Goal: Task Accomplishment & Management: Complete application form

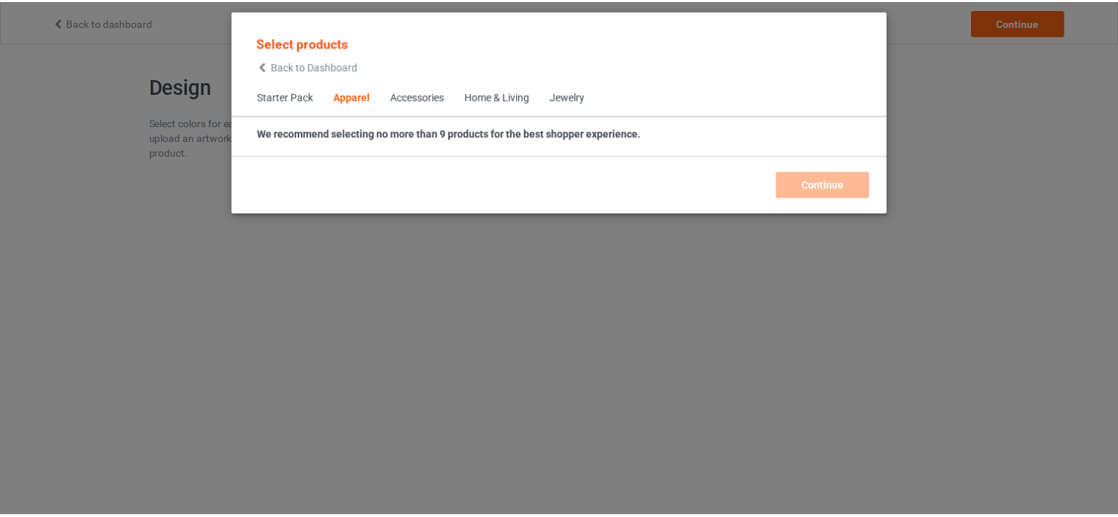
scroll to position [547, 0]
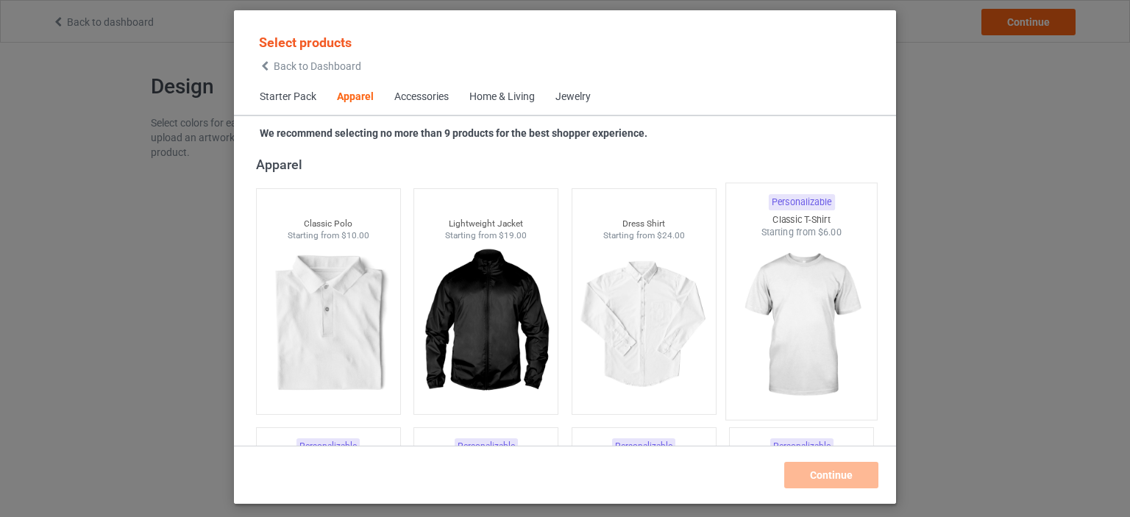
click at [787, 279] on img at bounding box center [801, 325] width 138 height 173
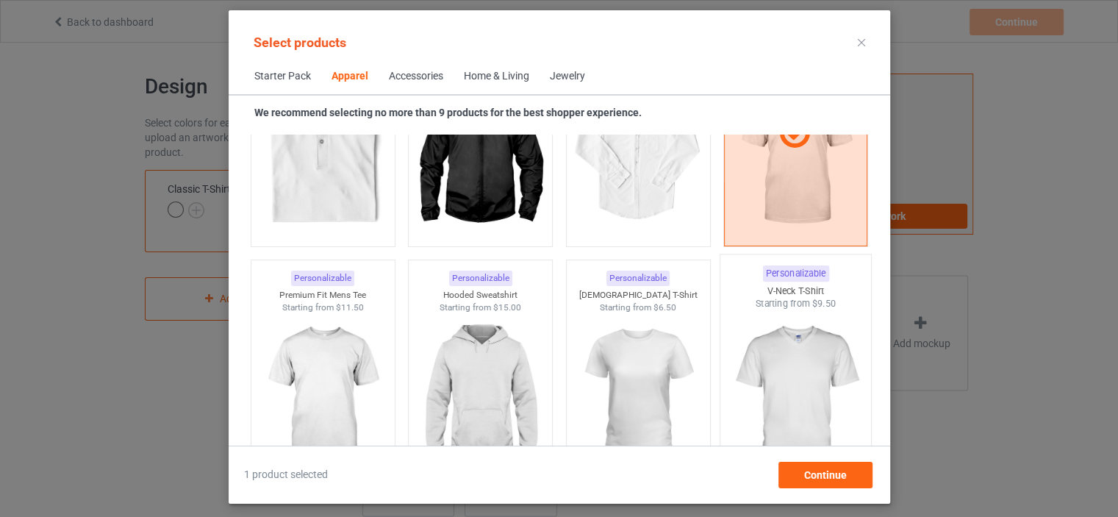
scroll to position [768, 0]
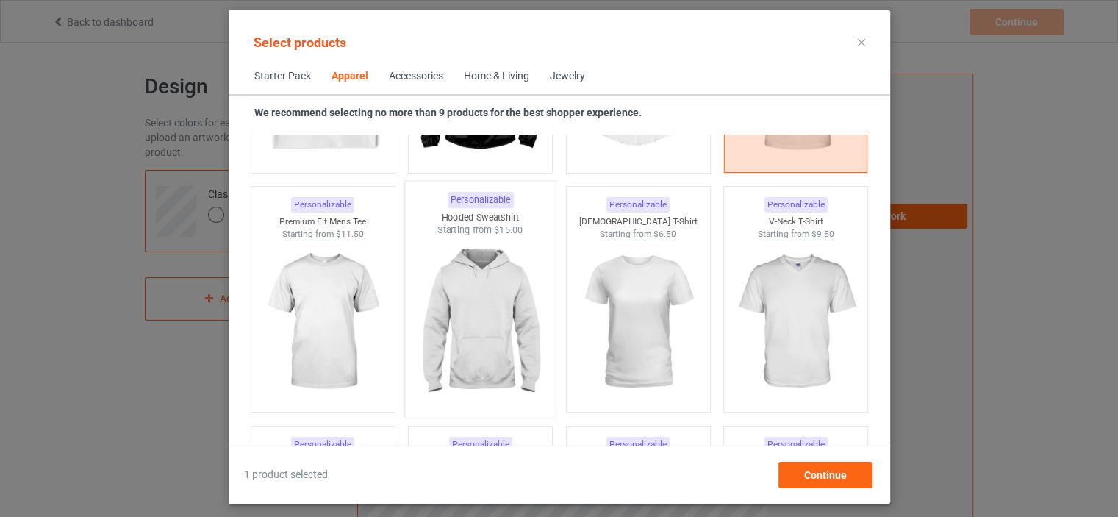
click at [501, 305] on img at bounding box center [480, 323] width 138 height 173
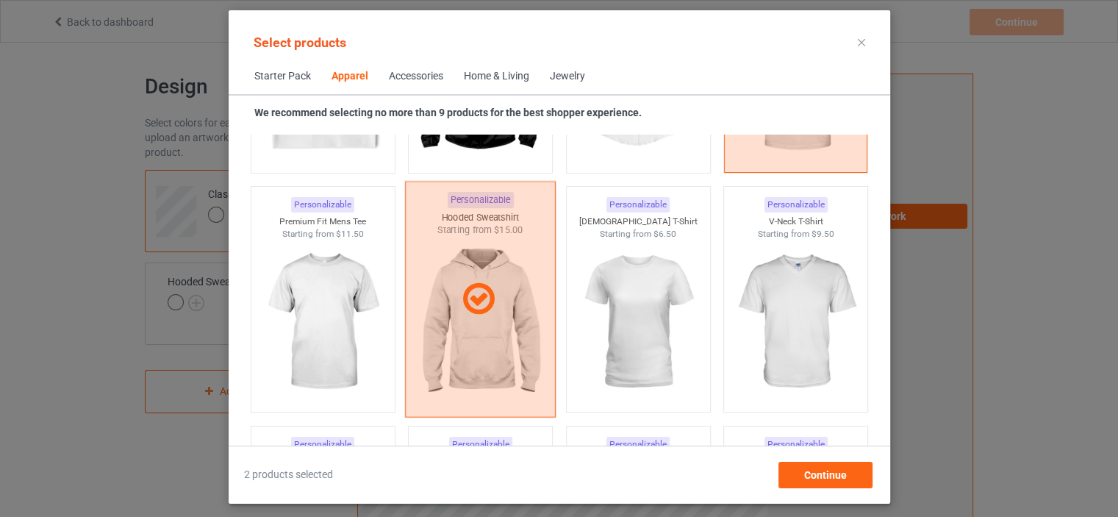
scroll to position [915, 0]
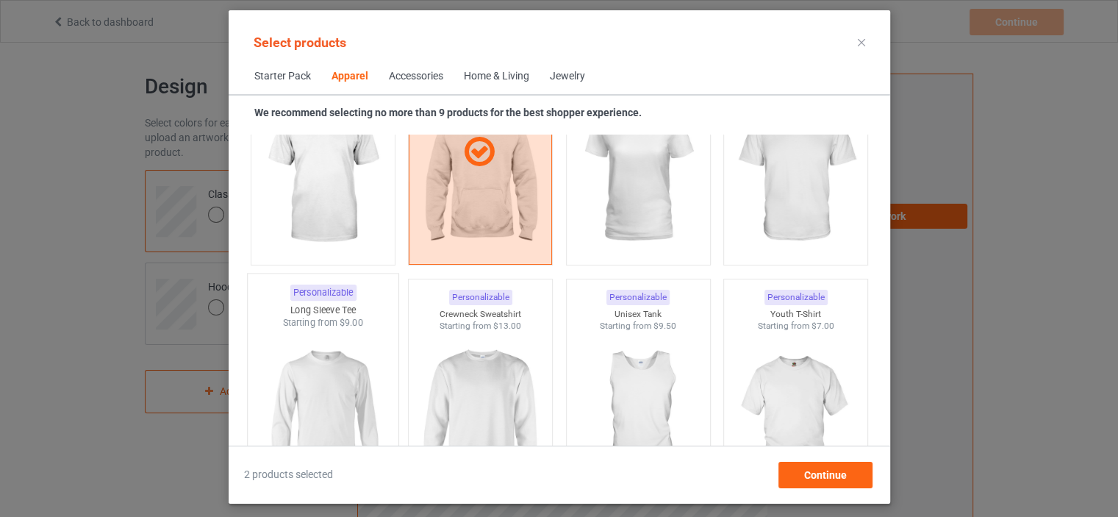
click at [343, 386] on img at bounding box center [323, 415] width 138 height 173
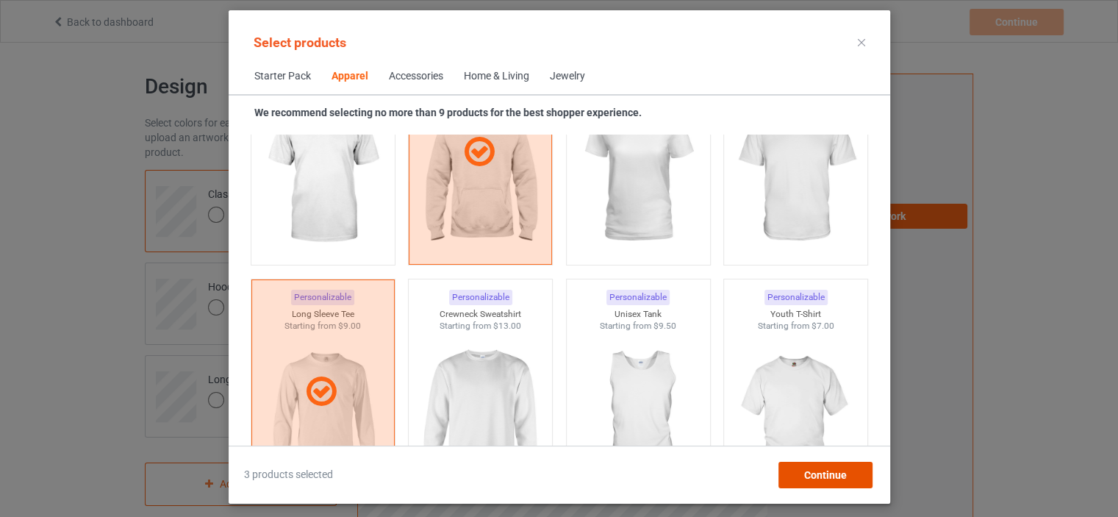
click at [796, 476] on div "Continue" at bounding box center [825, 475] width 94 height 26
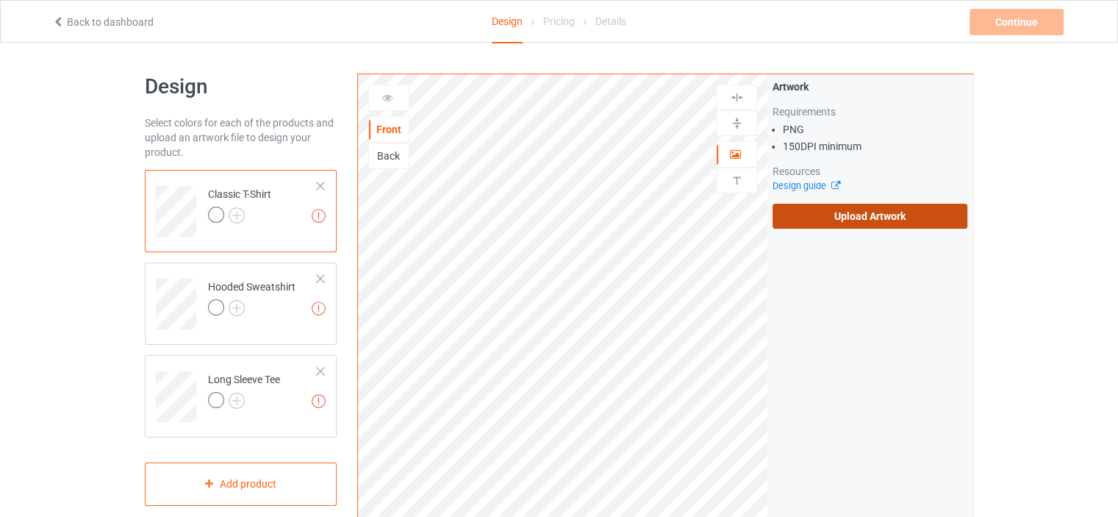
click at [803, 218] on label "Upload Artwork" at bounding box center [870, 216] width 195 height 25
click at [0, 0] on input "Upload Artwork" at bounding box center [0, 0] width 0 height 0
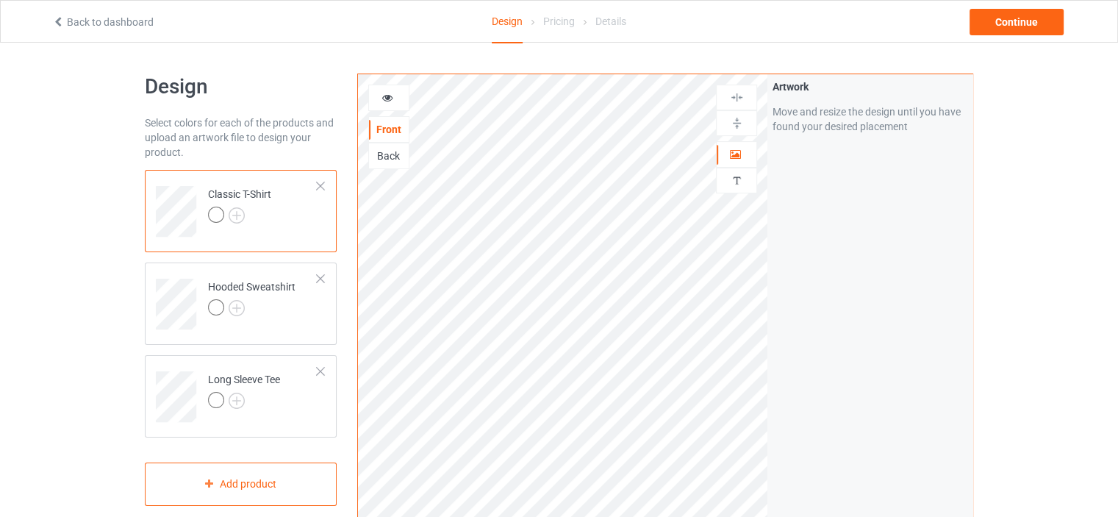
click at [235, 224] on div at bounding box center [239, 217] width 63 height 21
click at [232, 217] on img at bounding box center [237, 215] width 16 height 16
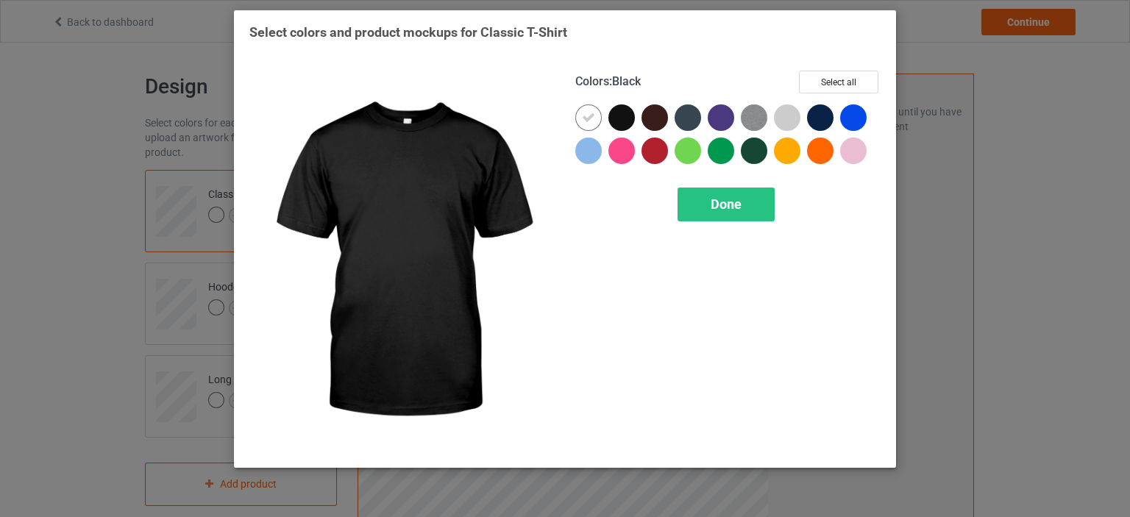
click at [621, 115] on div at bounding box center [621, 117] width 26 height 26
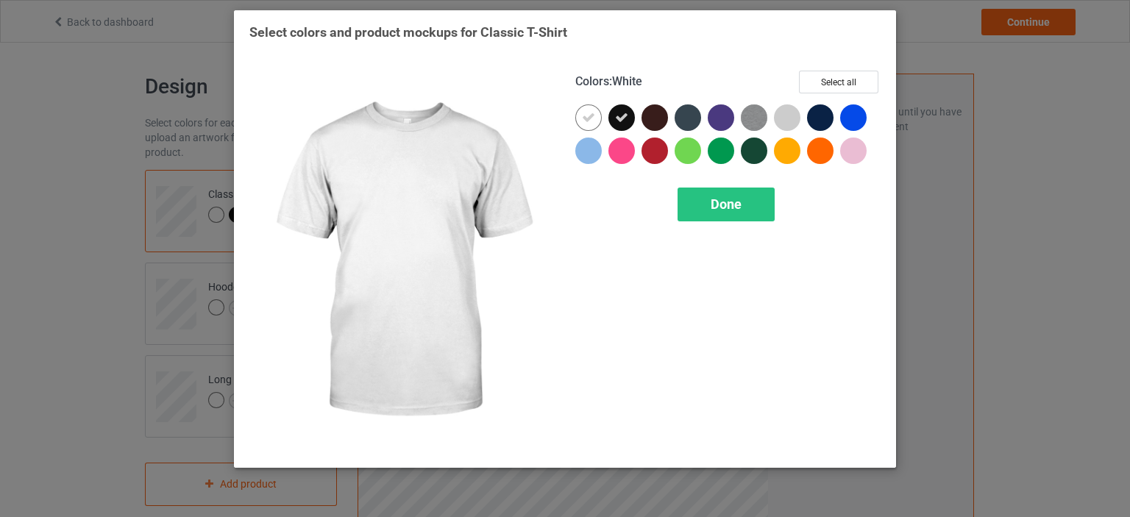
click at [596, 116] on div at bounding box center [588, 117] width 26 height 26
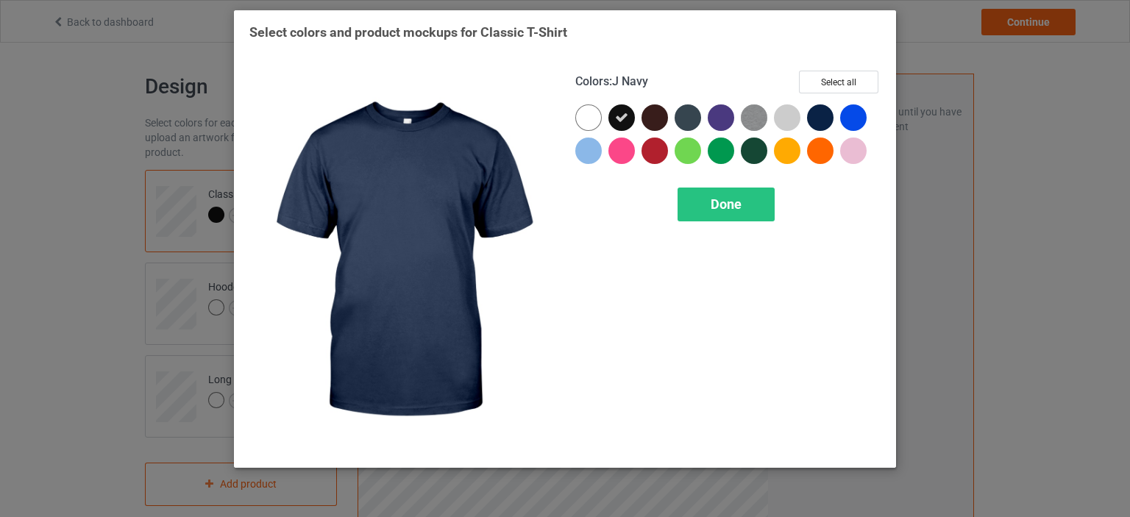
click at [820, 117] on div at bounding box center [820, 117] width 26 height 26
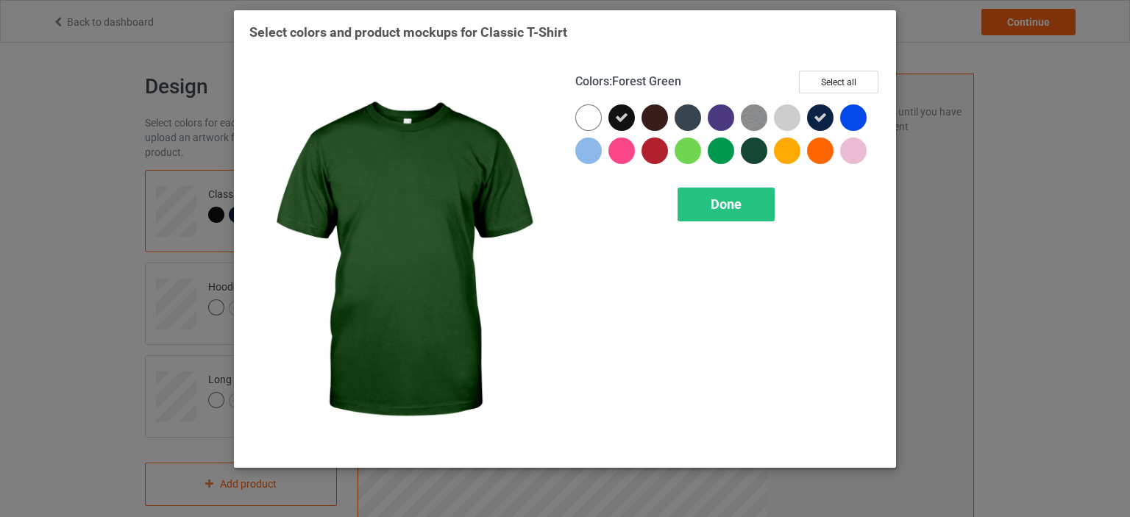
click at [755, 146] on div at bounding box center [754, 151] width 26 height 26
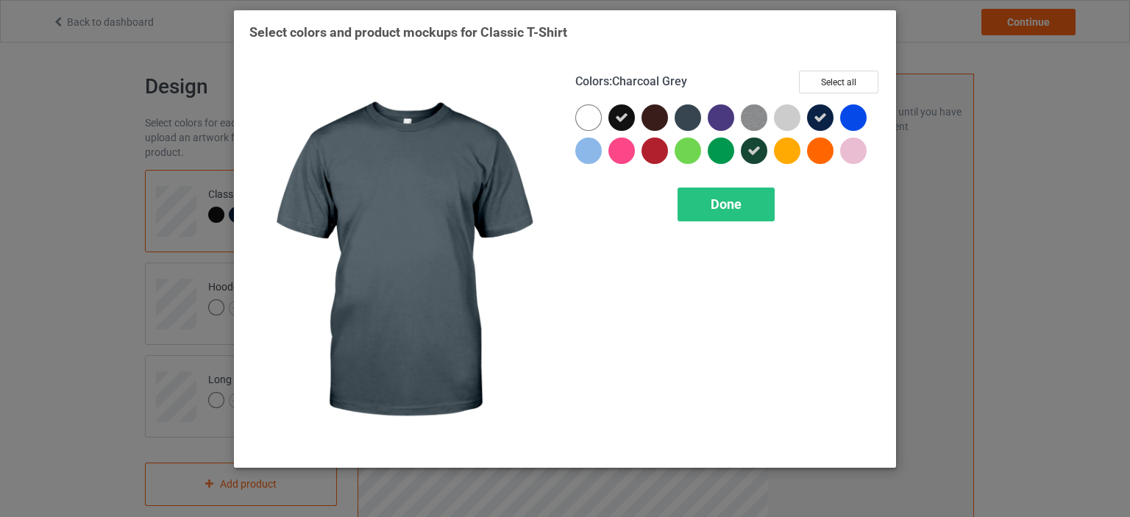
click at [686, 119] on div at bounding box center [687, 117] width 26 height 26
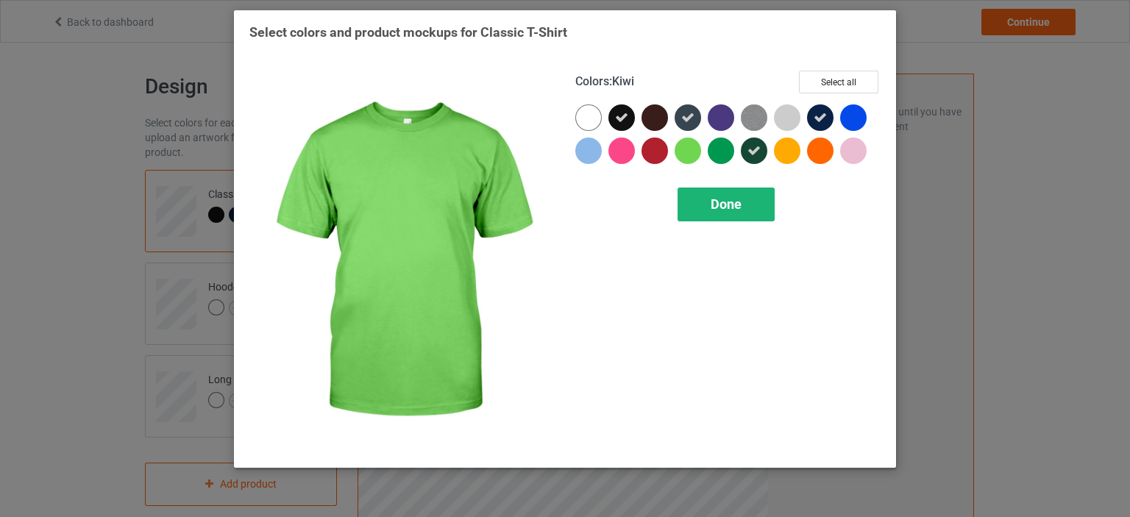
click at [715, 209] on span "Done" at bounding box center [725, 203] width 31 height 15
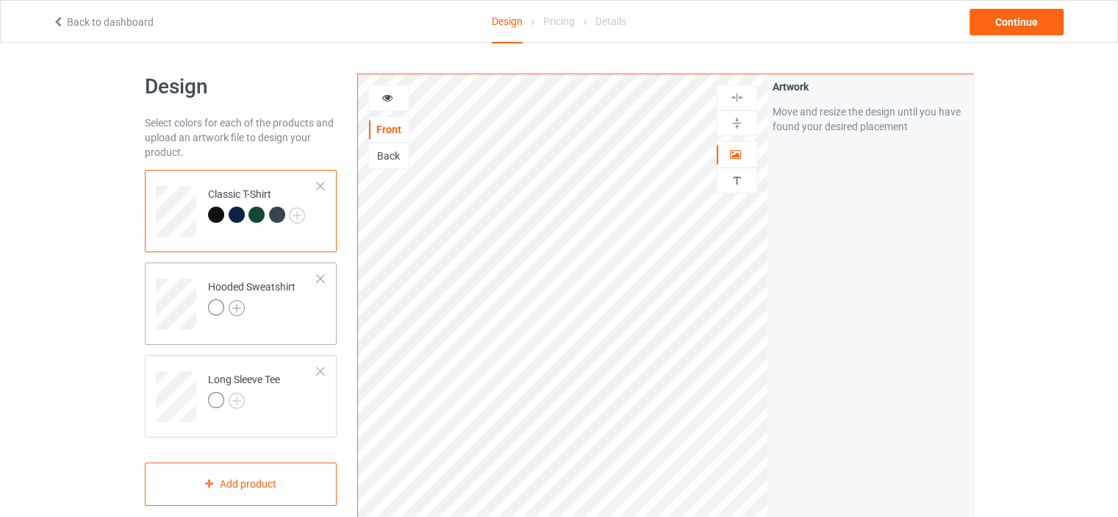
click at [236, 307] on img at bounding box center [237, 308] width 16 height 16
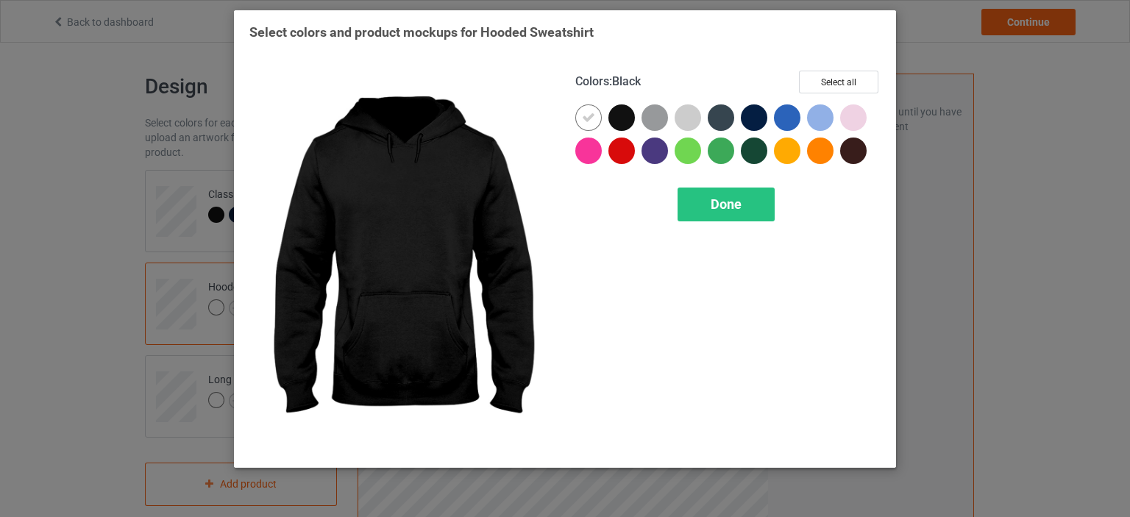
drag, startPoint x: 621, startPoint y: 120, endPoint x: 594, endPoint y: 124, distance: 26.7
click at [620, 120] on div at bounding box center [621, 117] width 26 height 26
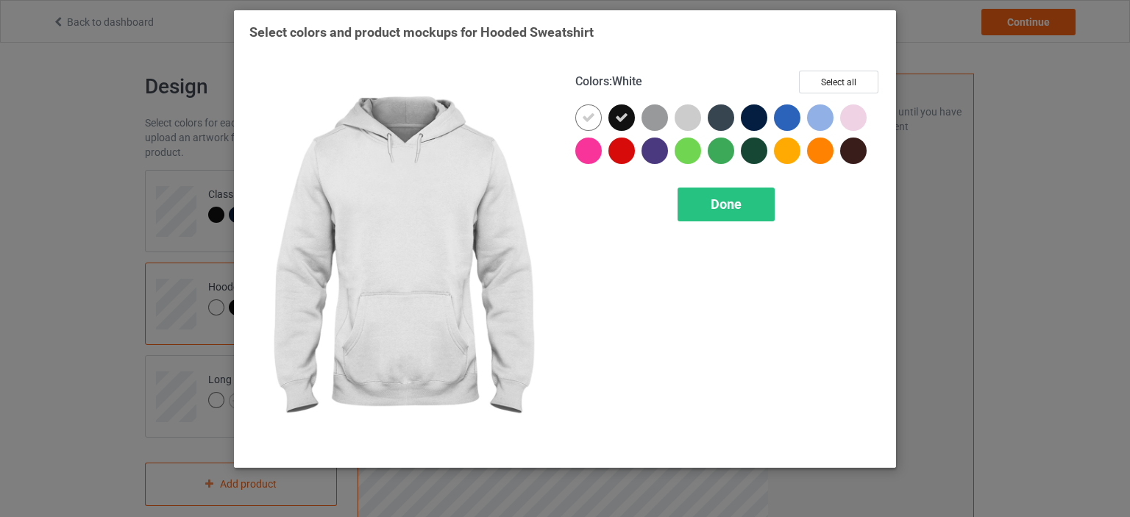
click at [584, 118] on icon at bounding box center [588, 117] width 13 height 13
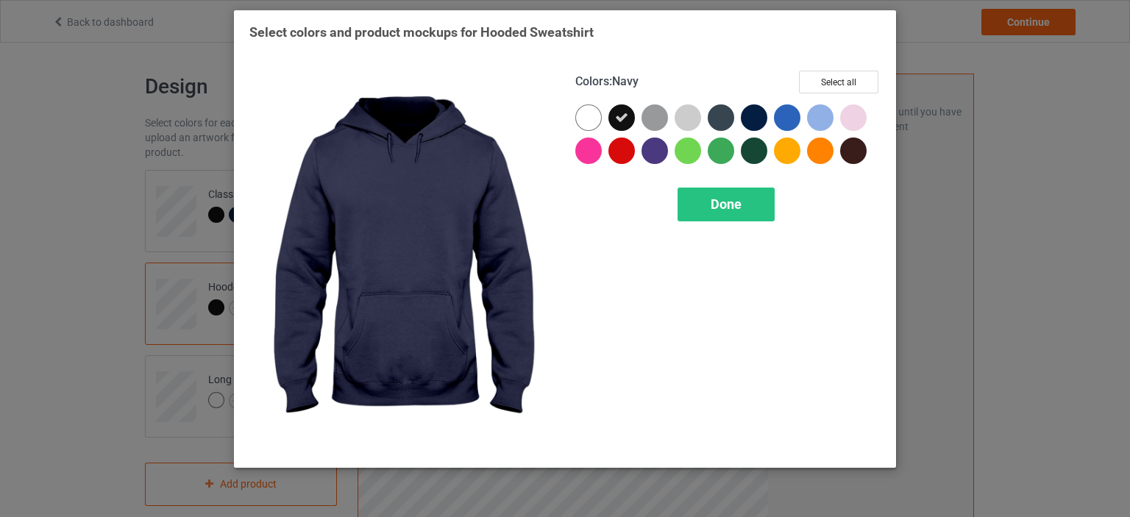
click at [749, 120] on div at bounding box center [754, 117] width 26 height 26
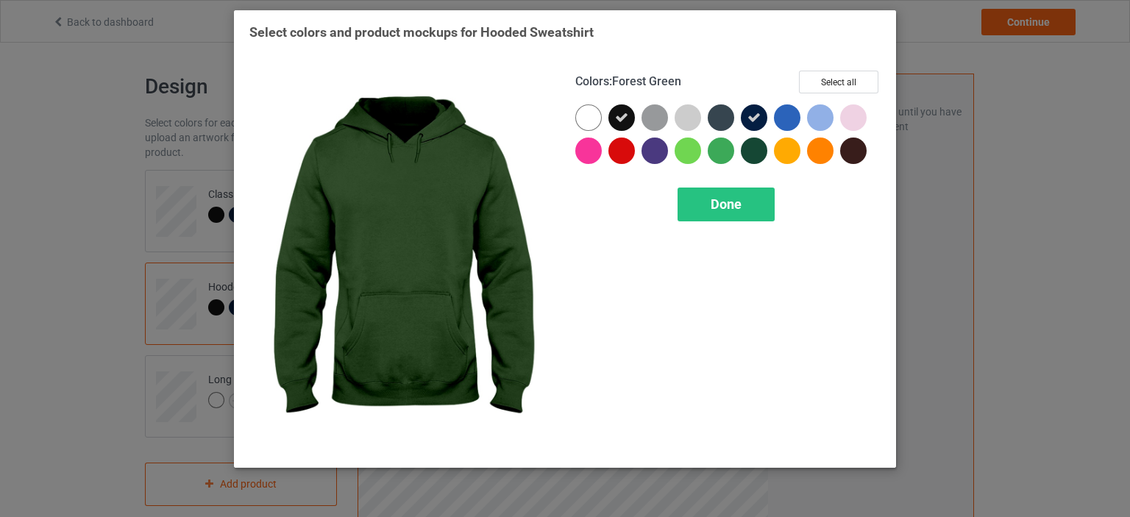
click at [750, 150] on div at bounding box center [754, 151] width 26 height 26
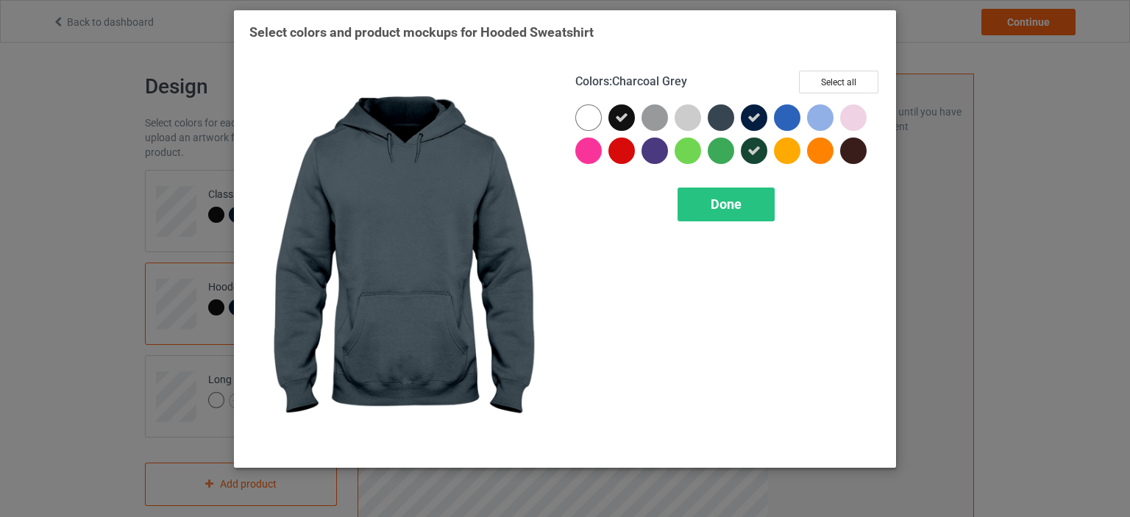
click at [721, 115] on div at bounding box center [720, 117] width 26 height 26
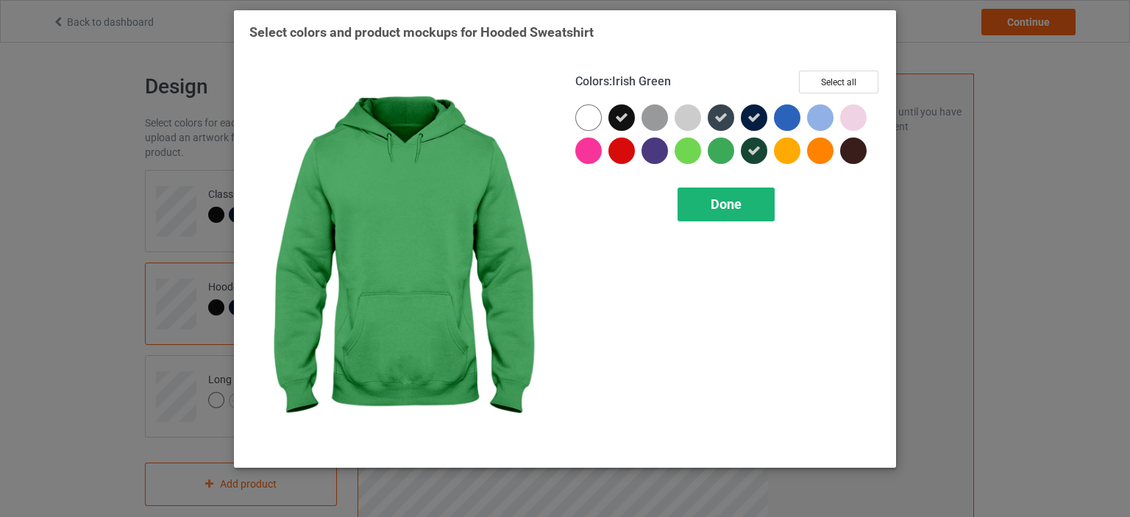
click at [735, 207] on span "Done" at bounding box center [725, 203] width 31 height 15
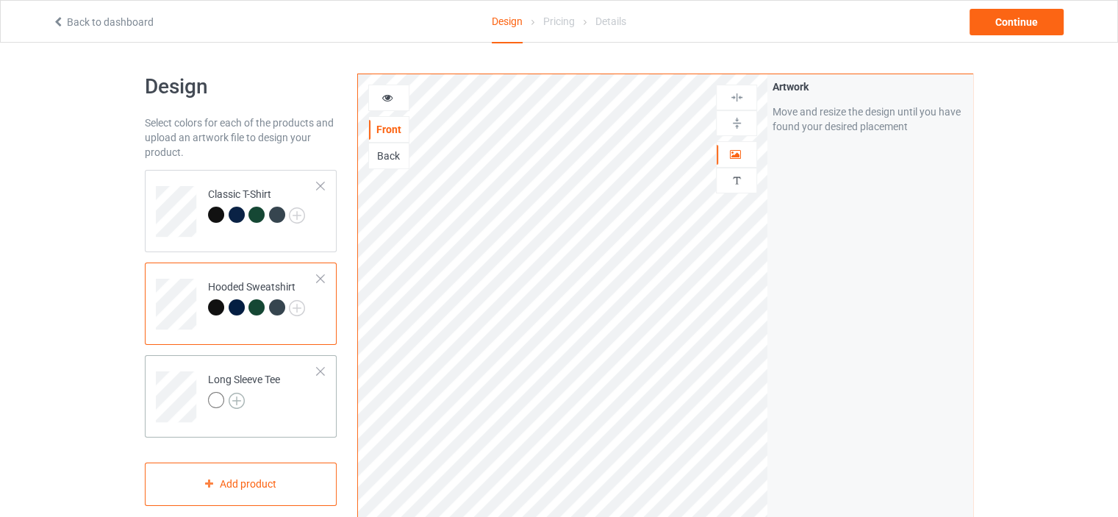
click at [238, 396] on img at bounding box center [237, 401] width 16 height 16
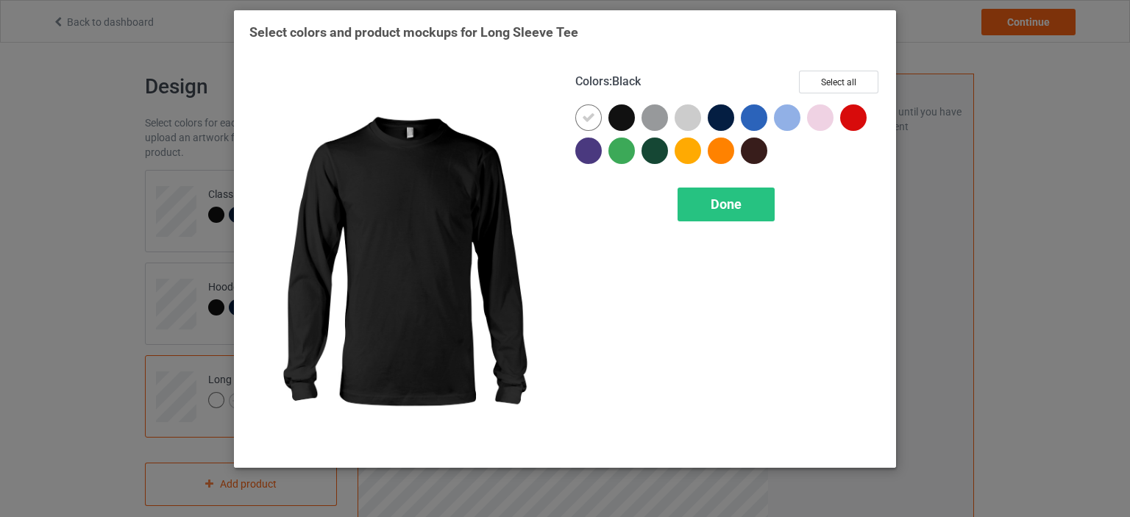
click at [626, 118] on div at bounding box center [621, 117] width 26 height 26
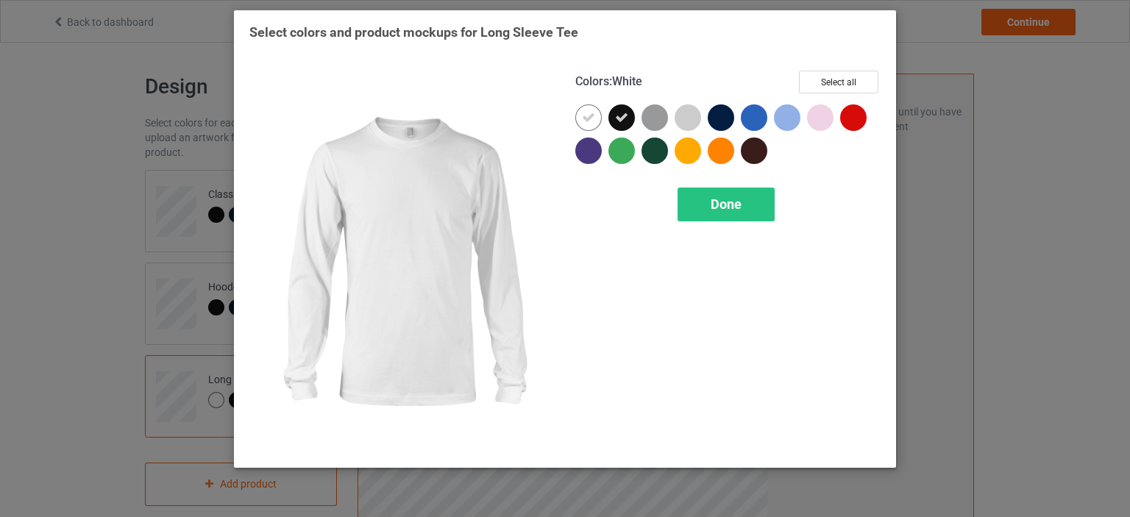
drag, startPoint x: 577, startPoint y: 119, endPoint x: 584, endPoint y: 123, distance: 8.2
click at [577, 119] on div at bounding box center [588, 117] width 26 height 26
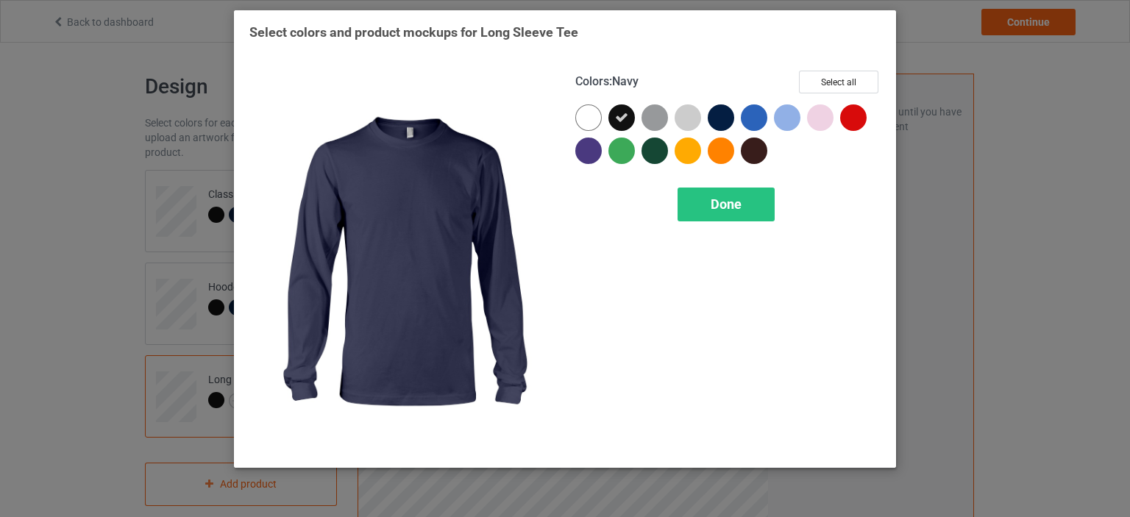
click at [718, 115] on div at bounding box center [720, 117] width 26 height 26
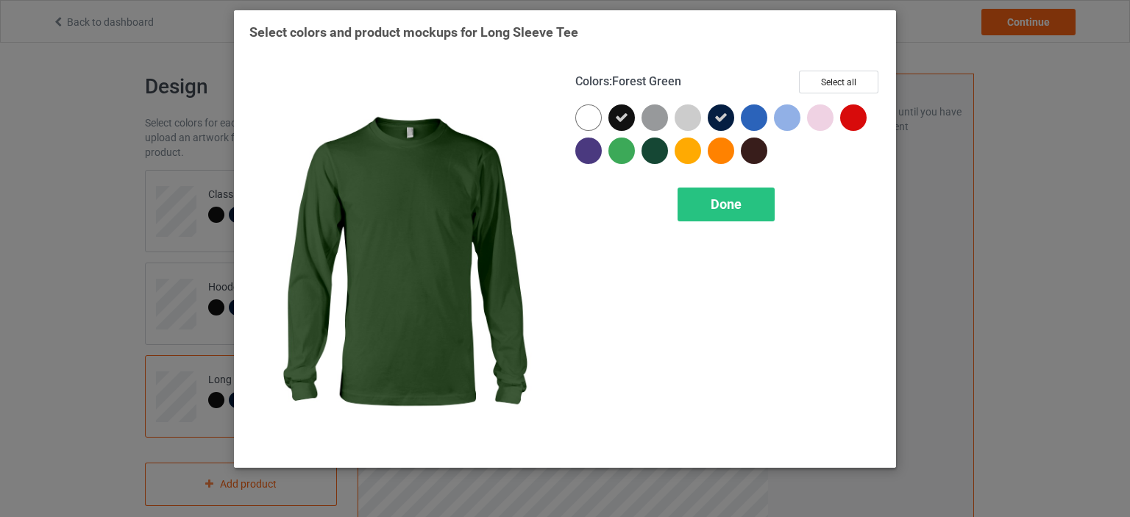
click at [657, 149] on div at bounding box center [654, 151] width 26 height 26
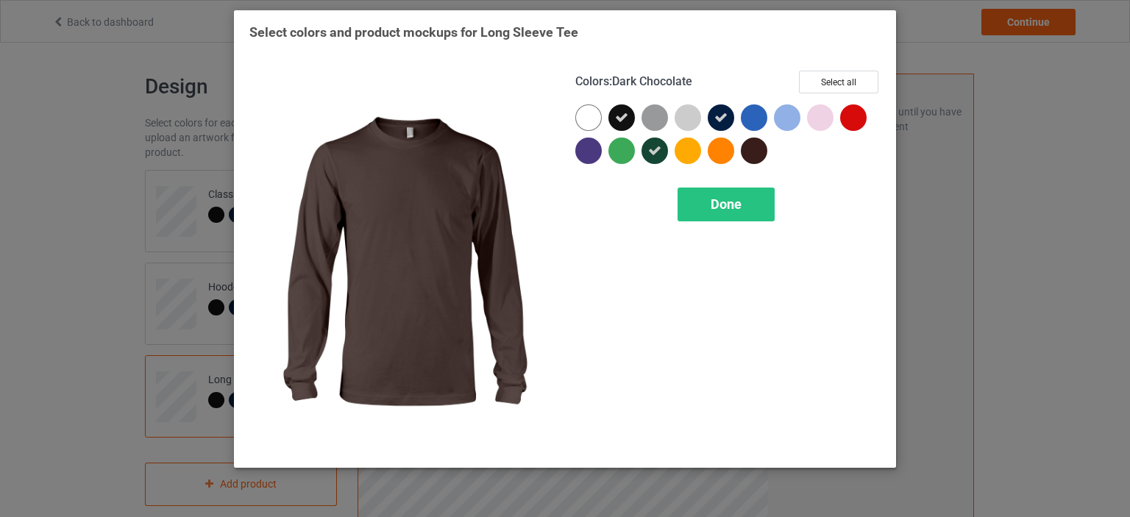
drag, startPoint x: 754, startPoint y: 152, endPoint x: 753, endPoint y: 192, distance: 39.7
click at [754, 152] on div at bounding box center [754, 151] width 26 height 26
click at [750, 196] on div "Done" at bounding box center [725, 205] width 97 height 34
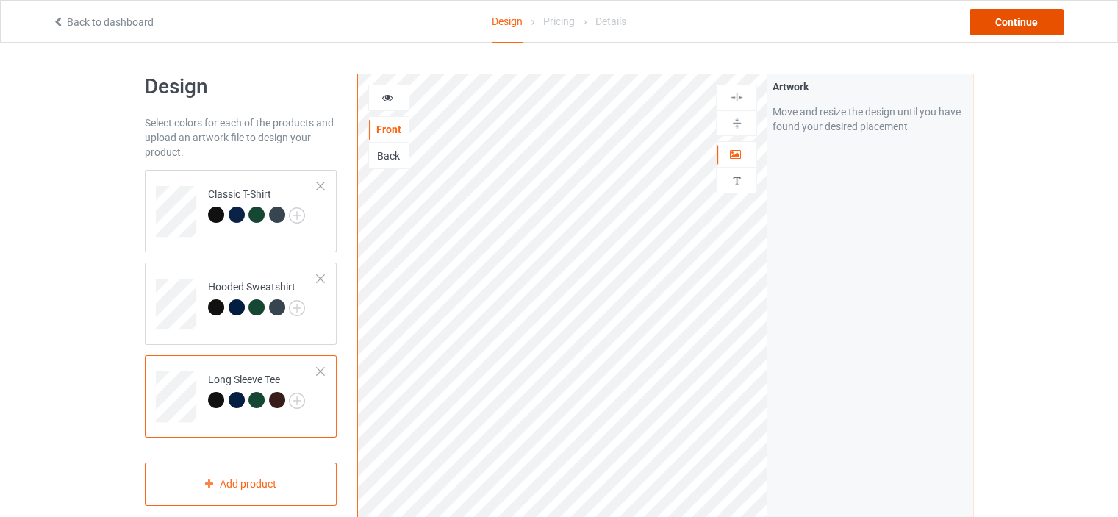
click at [996, 25] on div "Continue" at bounding box center [1017, 22] width 94 height 26
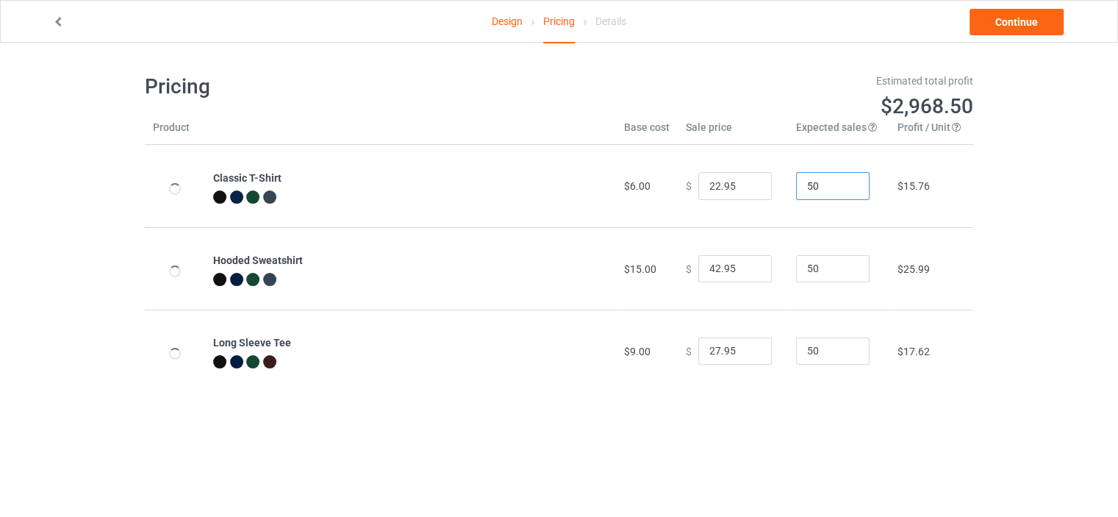
click at [802, 185] on input "50" at bounding box center [833, 186] width 74 height 28
drag, startPoint x: 810, startPoint y: 182, endPoint x: 784, endPoint y: 185, distance: 26.6
click at [788, 185] on td "50" at bounding box center [838, 186] width 101 height 82
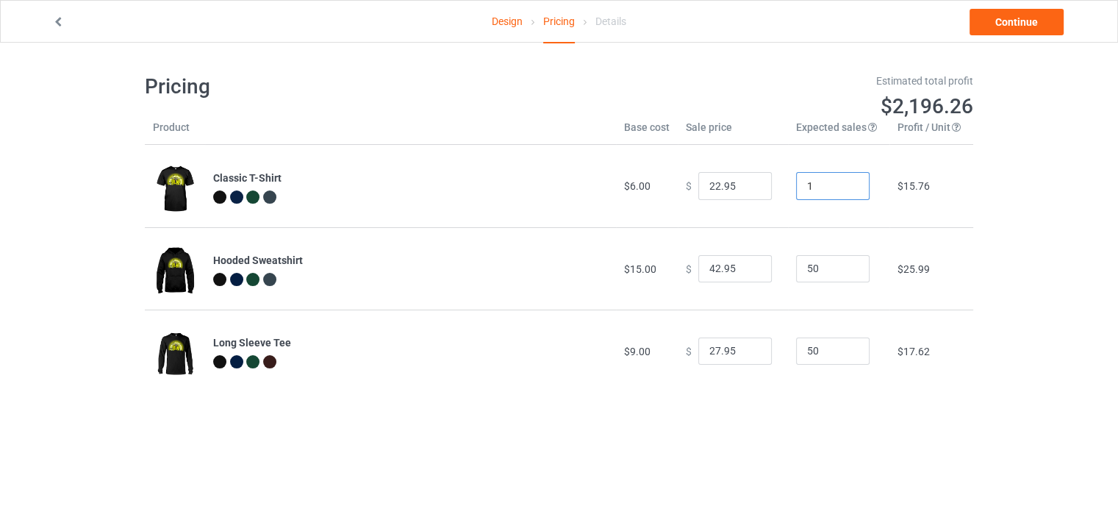
type input "1"
drag, startPoint x: 819, startPoint y: 273, endPoint x: 780, endPoint y: 273, distance: 39.0
click at [788, 273] on td "50" at bounding box center [838, 268] width 101 height 82
type input "1"
drag, startPoint x: 818, startPoint y: 346, endPoint x: 774, endPoint y: 358, distance: 45.7
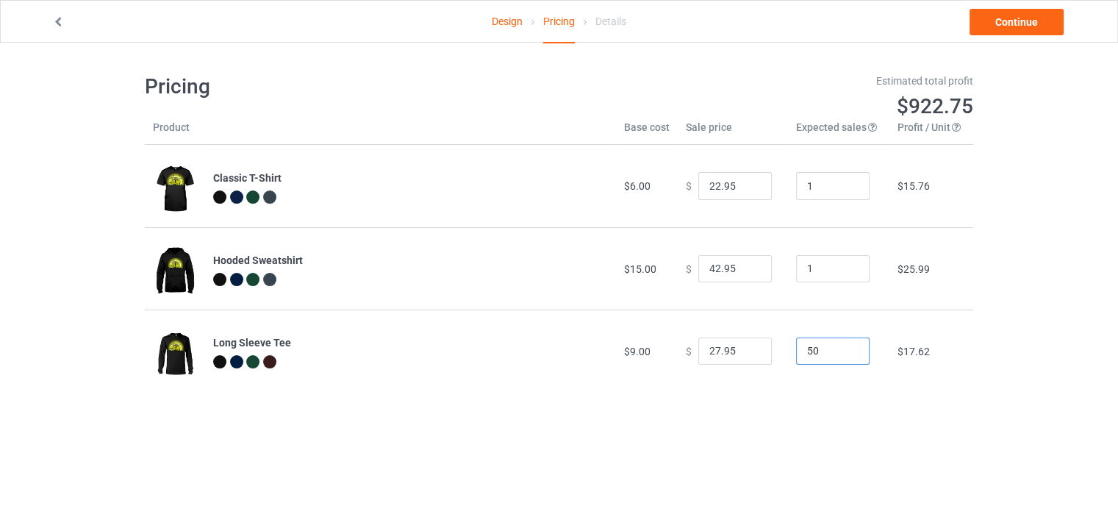
click at [774, 358] on tr "Long Sleeve Tee $9.00 $ 27.95 50 $17.62" at bounding box center [559, 351] width 829 height 82
type input "1"
drag, startPoint x: 712, startPoint y: 186, endPoint x: 704, endPoint y: 188, distance: 8.2
click at [704, 188] on input "22.95" at bounding box center [736, 186] width 74 height 28
click at [706, 188] on input "22.95" at bounding box center [736, 186] width 74 height 28
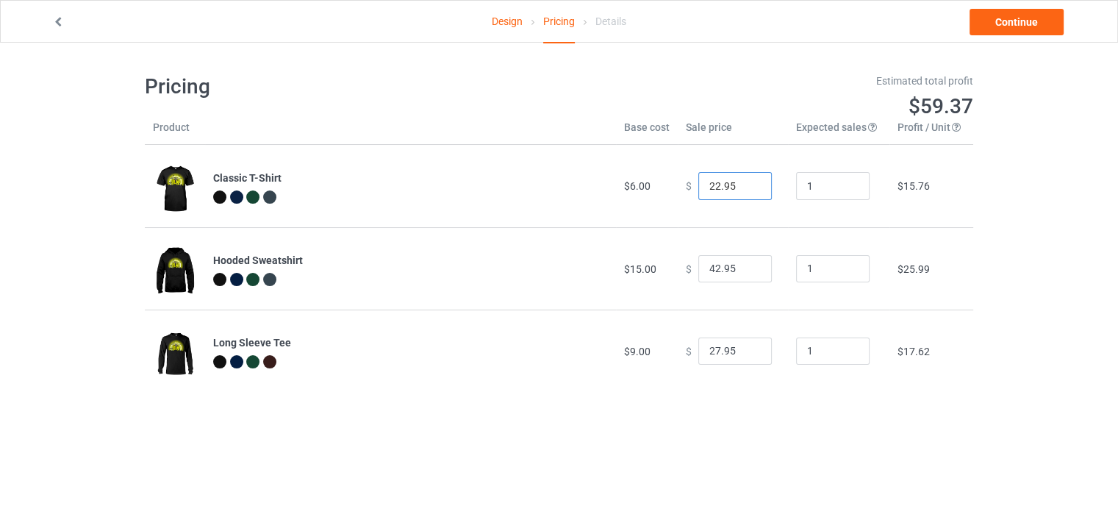
click at [707, 190] on input "22.95" at bounding box center [736, 186] width 74 height 28
type input "25.95"
click at [709, 267] on input "42.95" at bounding box center [736, 269] width 74 height 28
type input "44.95"
drag, startPoint x: 710, startPoint y: 349, endPoint x: 699, endPoint y: 347, distance: 11.9
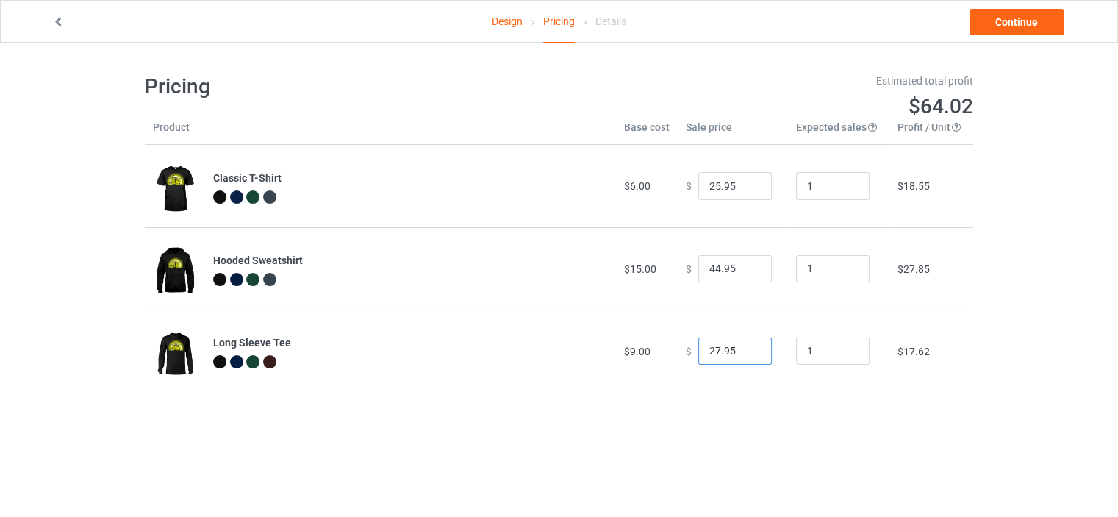
click at [699, 347] on input "27.95" at bounding box center [736, 352] width 74 height 28
type input "34.95"
click at [1024, 26] on link "Continue" at bounding box center [1017, 22] width 94 height 26
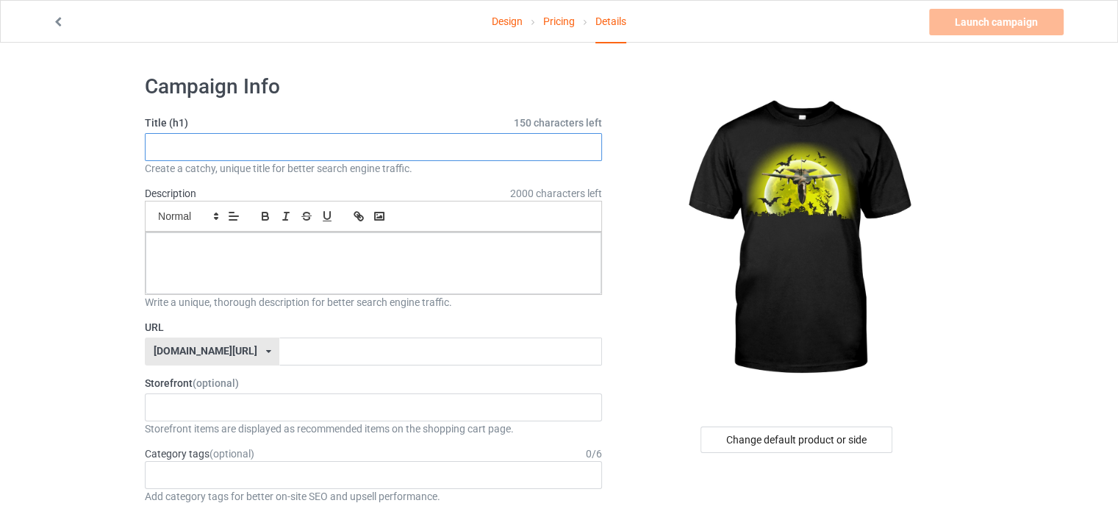
click at [382, 143] on input "text" at bounding box center [373, 147] width 457 height 28
paste input "Happy [DATE]-F-111"
paste input "LIMITED EDITION - NOT Available In Stores! Guaranteed safe and secure checkout …"
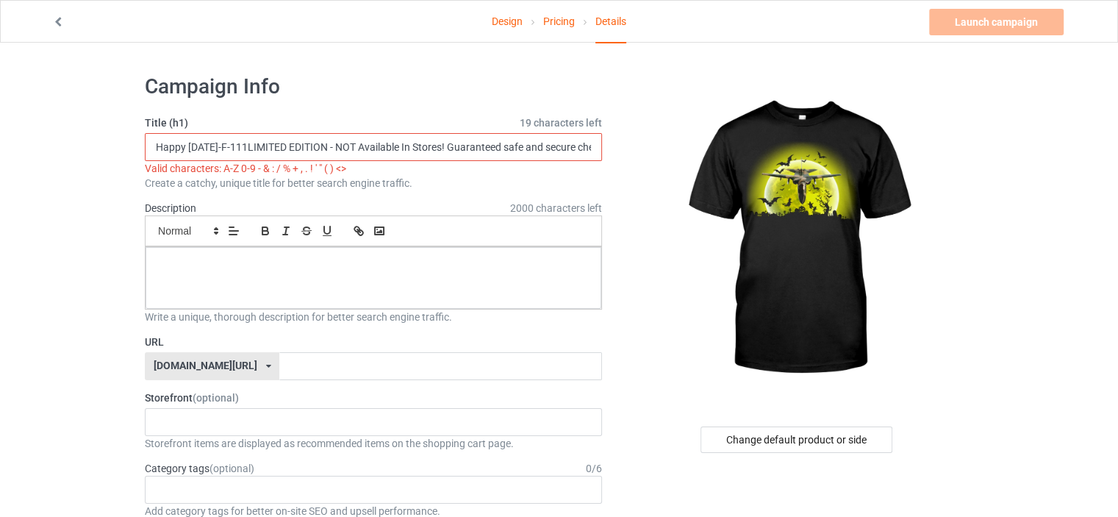
scroll to position [0, 201]
type input "Happy [DATE]-F-111"
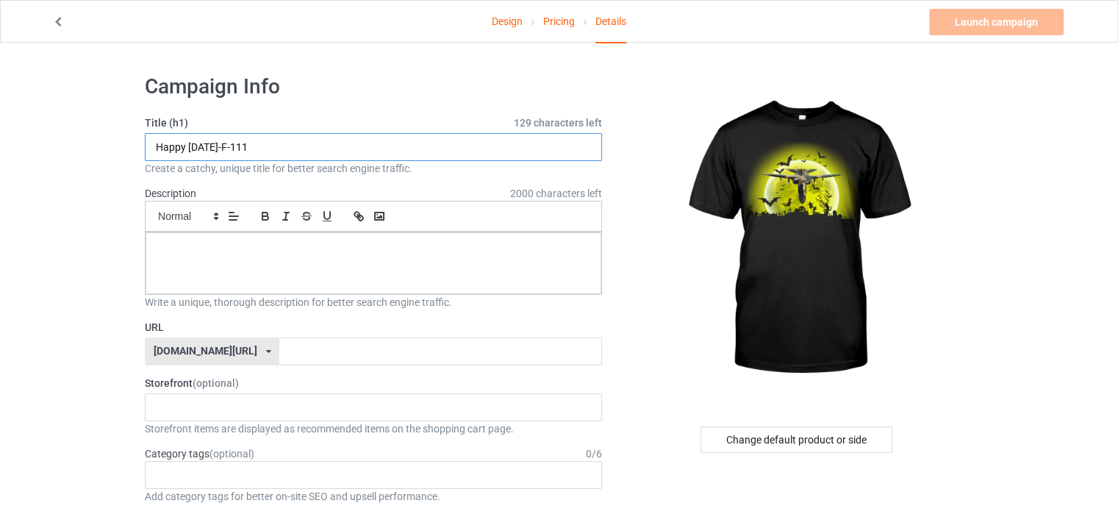
scroll to position [0, 0]
click at [402, 254] on p at bounding box center [373, 249] width 432 height 14
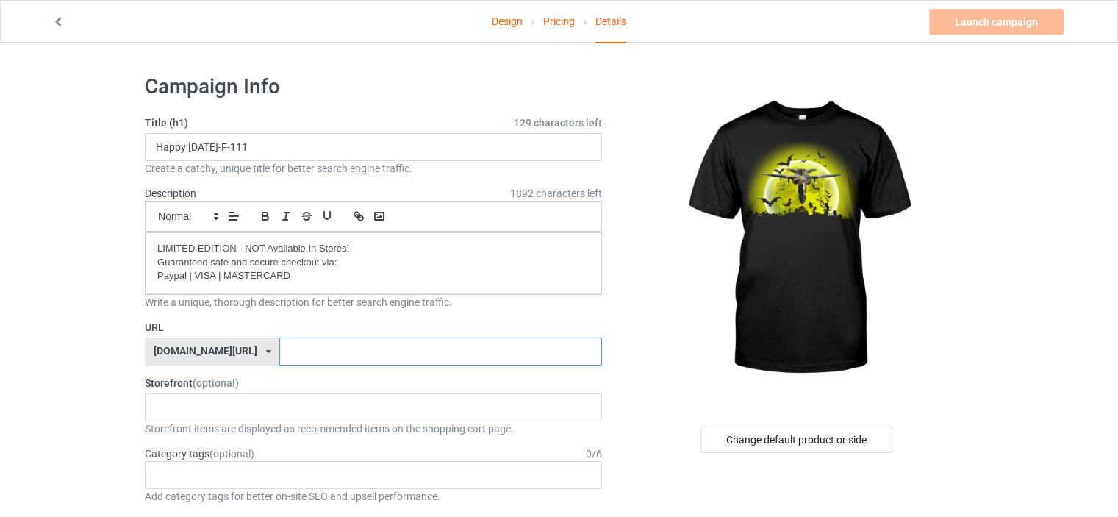
click at [332, 352] on input "text" at bounding box center [440, 352] width 322 height 28
drag, startPoint x: 276, startPoint y: 151, endPoint x: 121, endPoint y: 170, distance: 157.1
click at [279, 349] on input "text" at bounding box center [440, 352] width 322 height 28
paste input "Happy [DATE]-F-111"
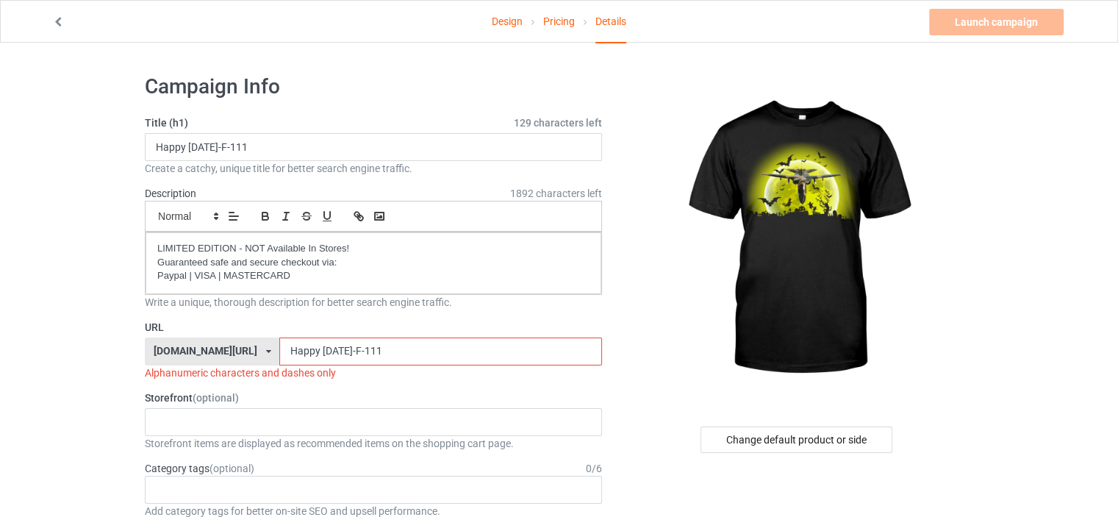
drag, startPoint x: 254, startPoint y: 352, endPoint x: 233, endPoint y: 352, distance: 20.6
click at [233, 352] on div "[DOMAIN_NAME][URL] [DOMAIN_NAME][URL] 587d0d41cee36fd012c64a69 Happy [DATE]-F-1…" at bounding box center [373, 352] width 457 height 28
click at [279, 352] on input "happy [DATE]-F-111" at bounding box center [440, 352] width 322 height 28
click at [328, 352] on input "happy [DATE]-F-111" at bounding box center [440, 352] width 322 height 28
click at [279, 351] on input "happy [DATE]-f-111" at bounding box center [440, 352] width 322 height 28
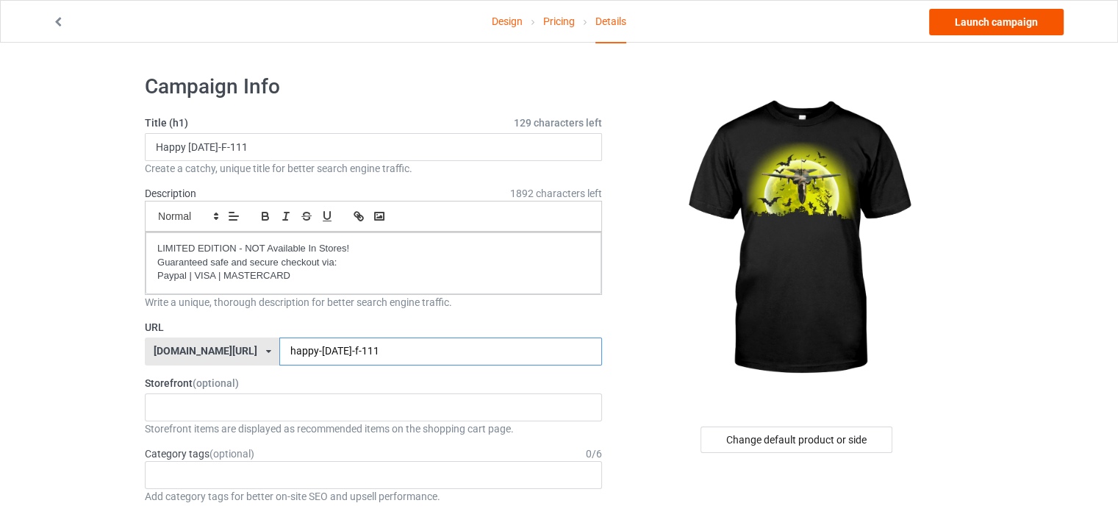
type input "happy-[DATE]-f-111"
click at [981, 21] on link "Launch campaign" at bounding box center [996, 22] width 135 height 26
